Goal: Task Accomplishment & Management: Use online tool/utility

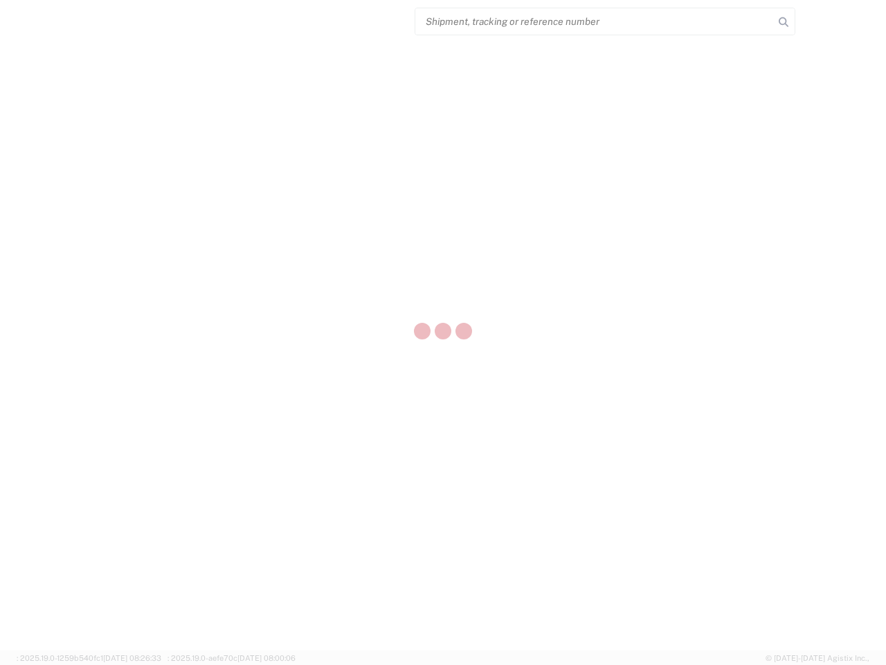
select select "US"
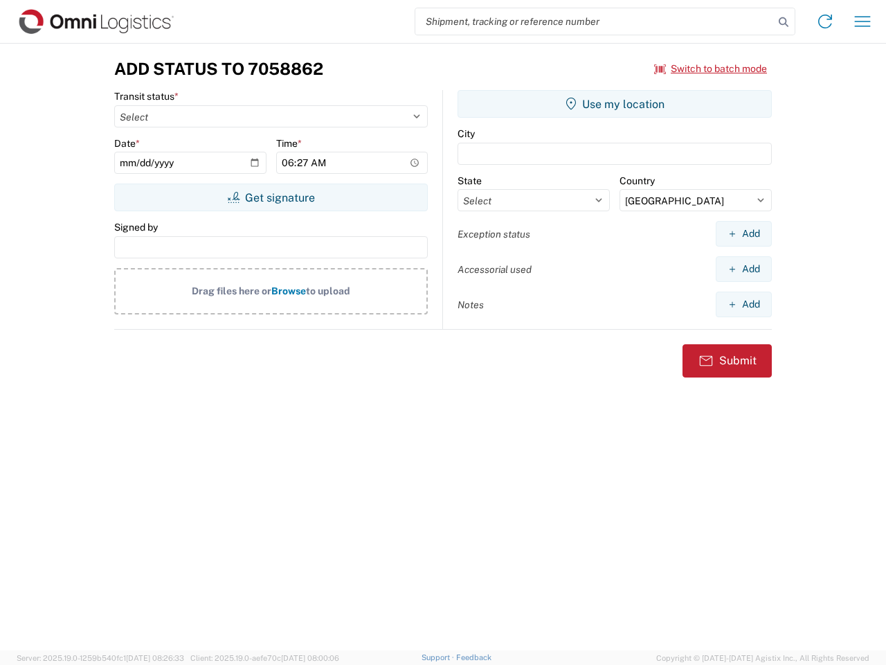
click at [595, 21] on input "search" at bounding box center [594, 21] width 359 height 26
click at [784, 22] on icon at bounding box center [783, 21] width 19 height 19
click at [825, 21] on icon at bounding box center [825, 21] width 22 height 22
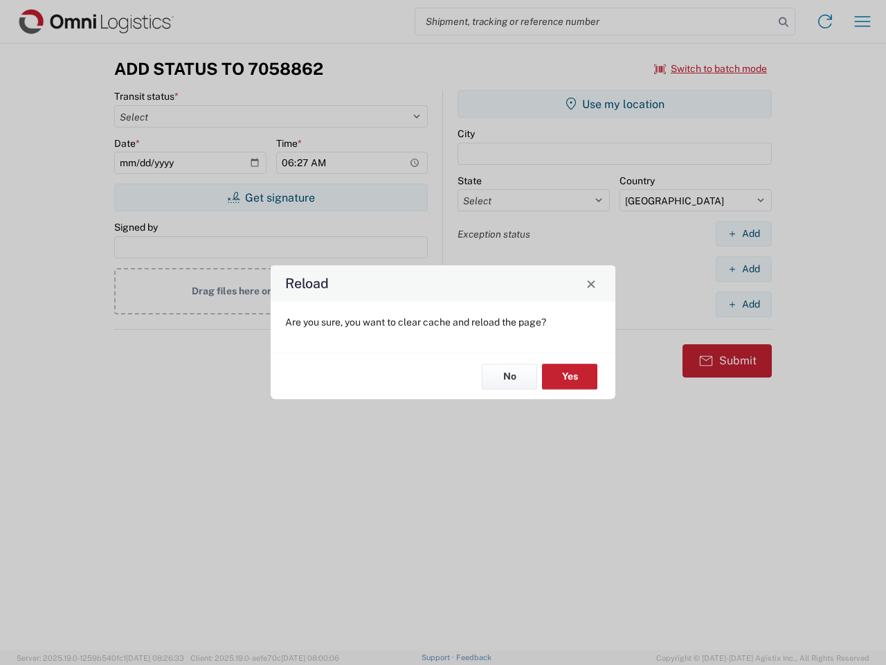
click at [863, 21] on div "Reload Are you sure, you want to clear cache and reload the page? No Yes" at bounding box center [443, 332] width 886 height 665
click at [711, 69] on div "Reload Are you sure, you want to clear cache and reload the page? No Yes" at bounding box center [443, 332] width 886 height 665
click at [271, 197] on div "Reload Are you sure, you want to clear cache and reload the page? No Yes" at bounding box center [443, 332] width 886 height 665
click at [615, 104] on div "Reload Are you sure, you want to clear cache and reload the page? No Yes" at bounding box center [443, 332] width 886 height 665
click at [744, 233] on div "Reload Are you sure, you want to clear cache and reload the page? No Yes" at bounding box center [443, 332] width 886 height 665
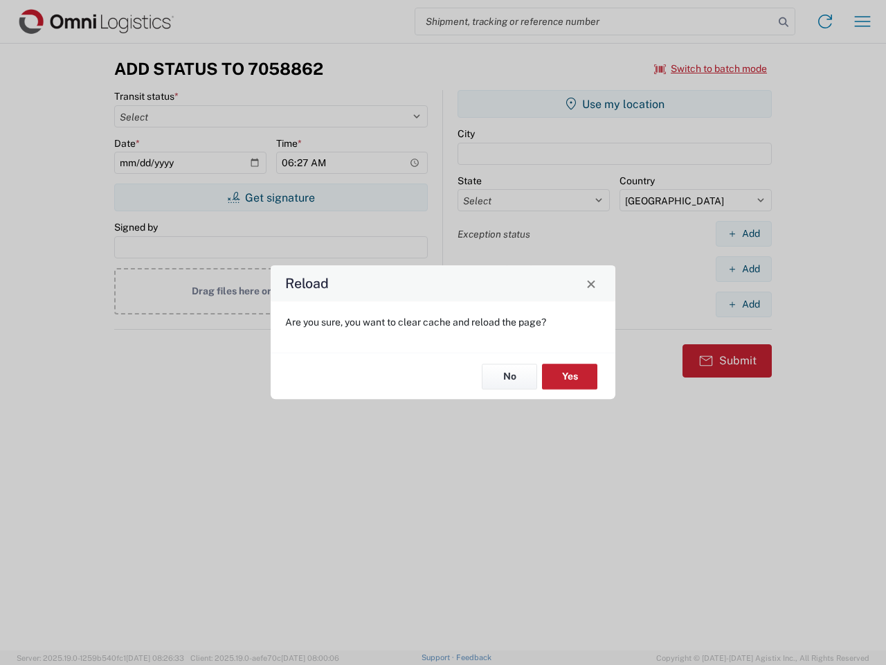
click at [744, 269] on div "Reload Are you sure, you want to clear cache and reload the page? No Yes" at bounding box center [443, 332] width 886 height 665
click at [744, 304] on div "Reload Are you sure, you want to clear cache and reload the page? No Yes" at bounding box center [443, 332] width 886 height 665
